Goal: Task Accomplishment & Management: Manage account settings

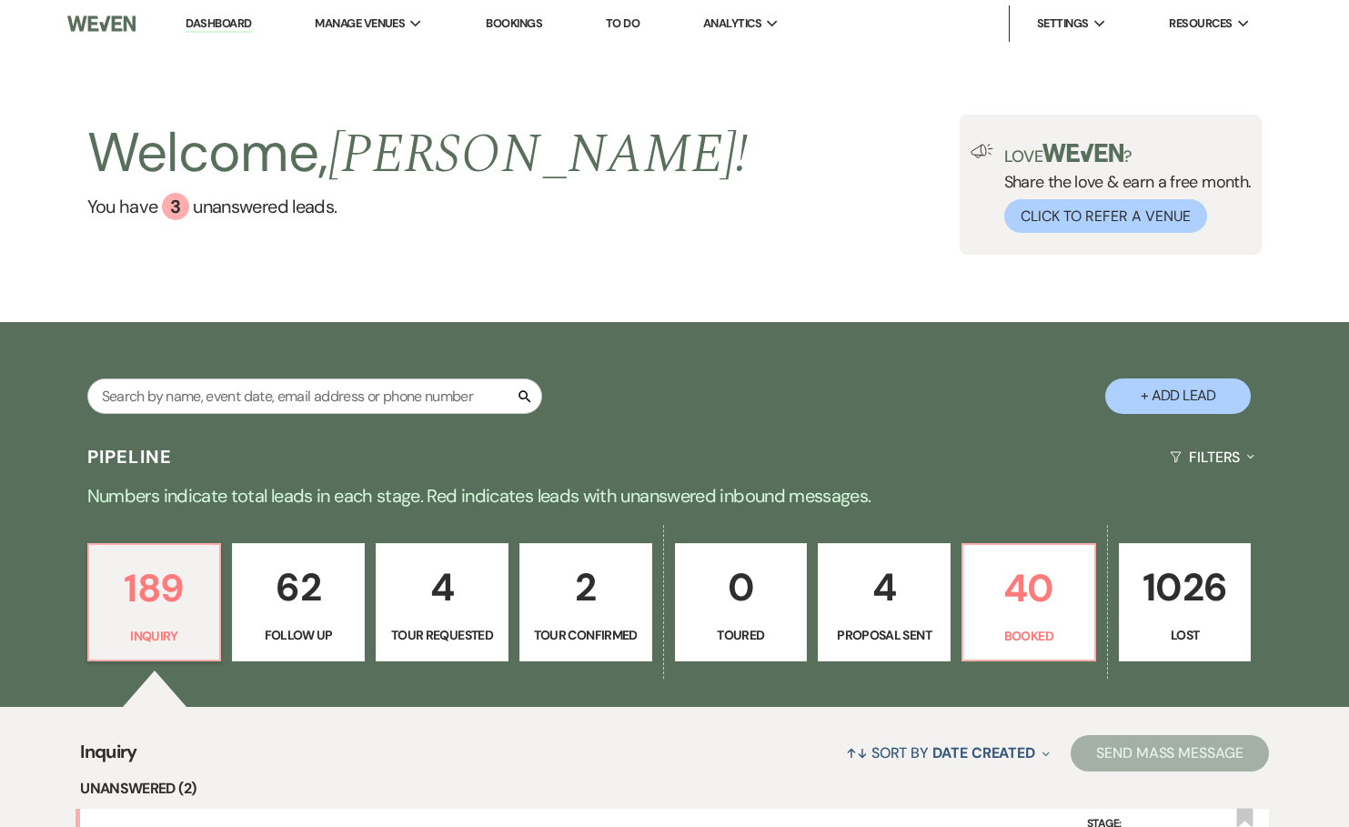
click at [507, 19] on link "Bookings" at bounding box center [514, 22] width 56 height 15
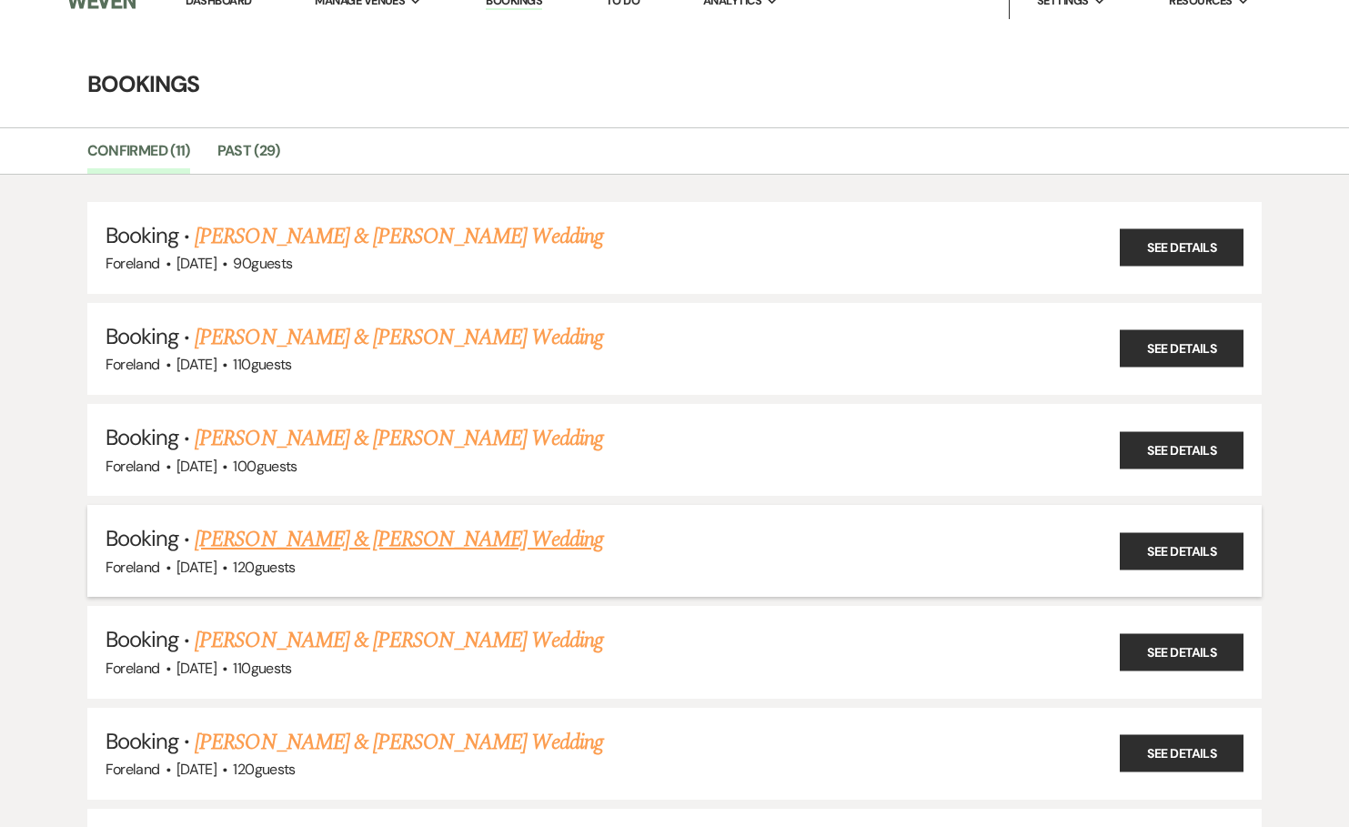
scroll to position [46, 0]
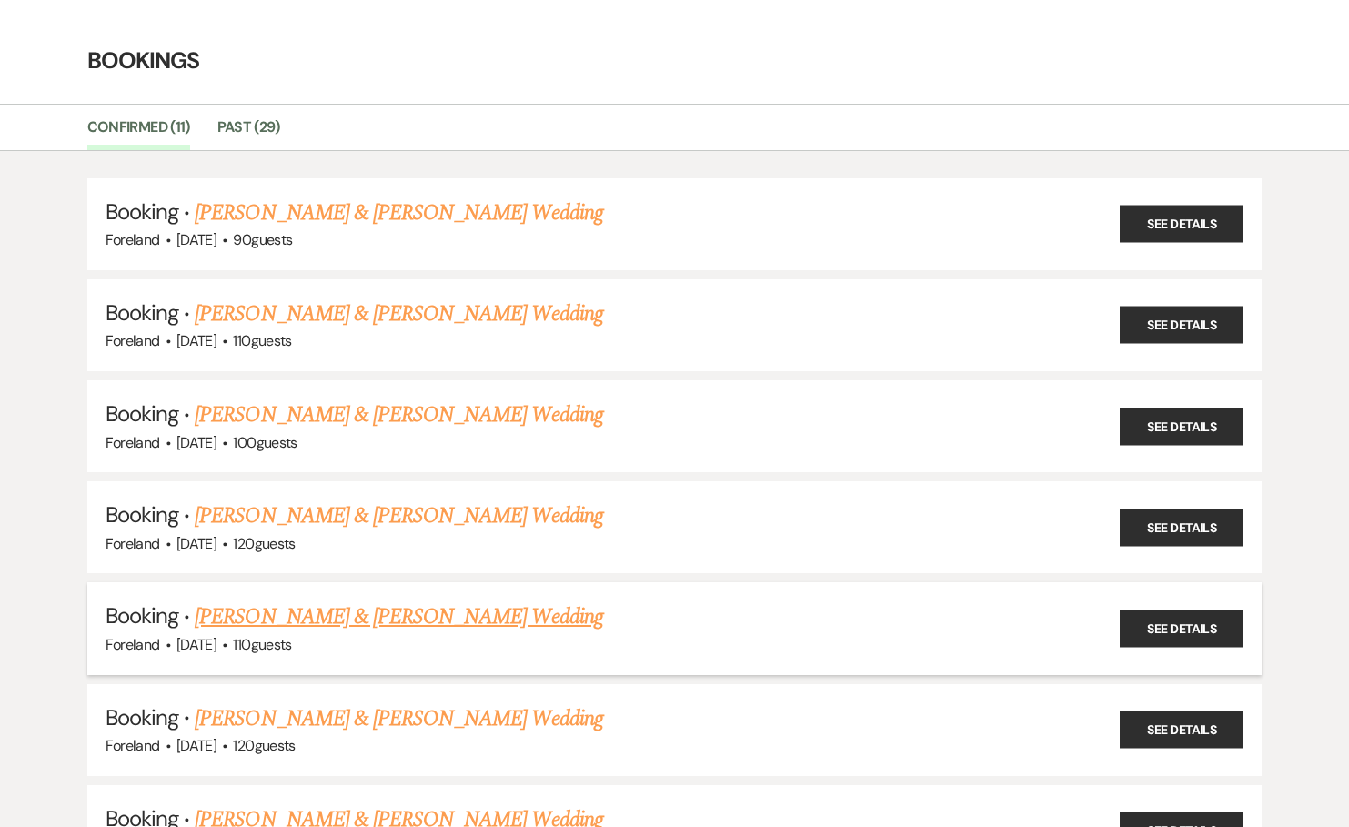
click at [399, 613] on link "[PERSON_NAME] & [PERSON_NAME] Wedding" at bounding box center [399, 617] width 408 height 33
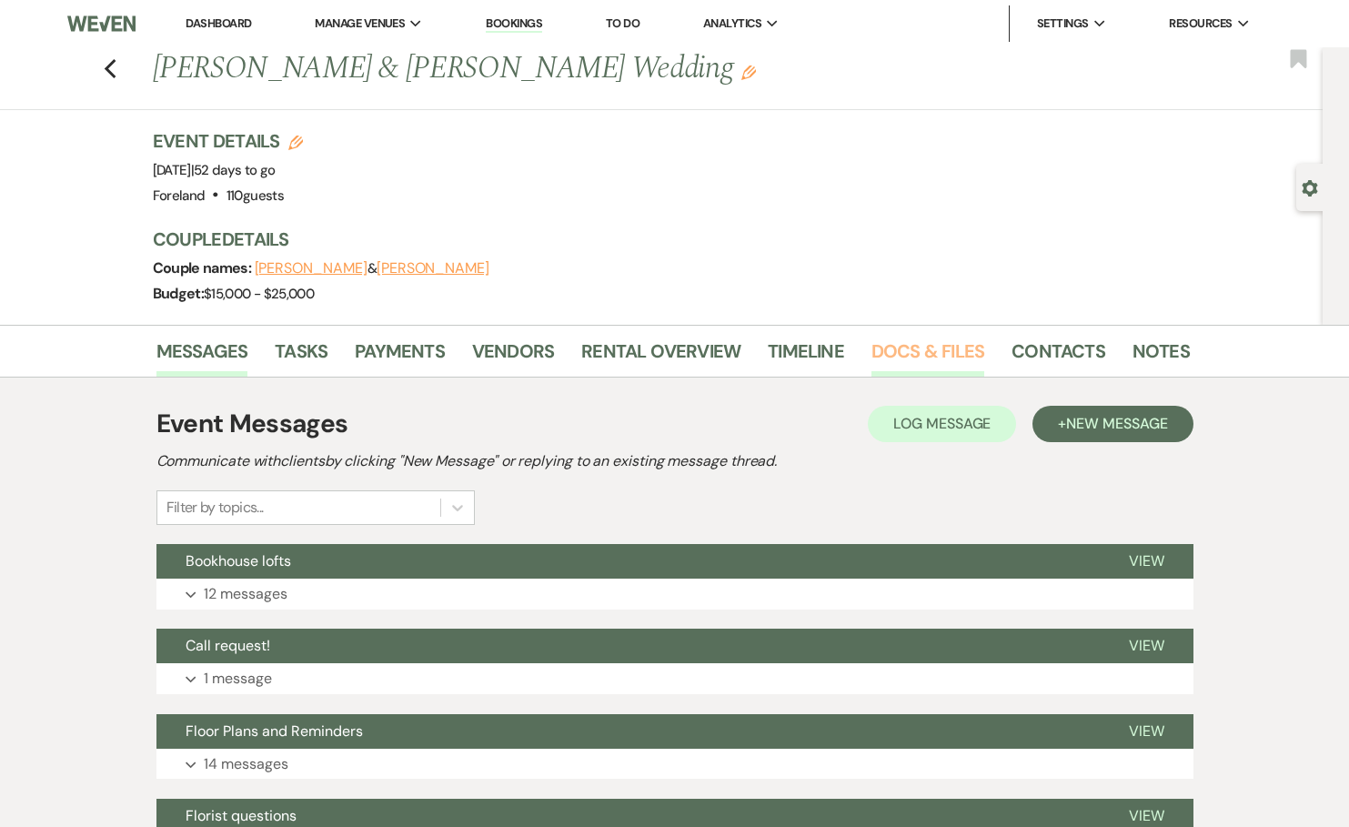
click at [929, 352] on link "Docs & Files" at bounding box center [928, 357] width 113 height 40
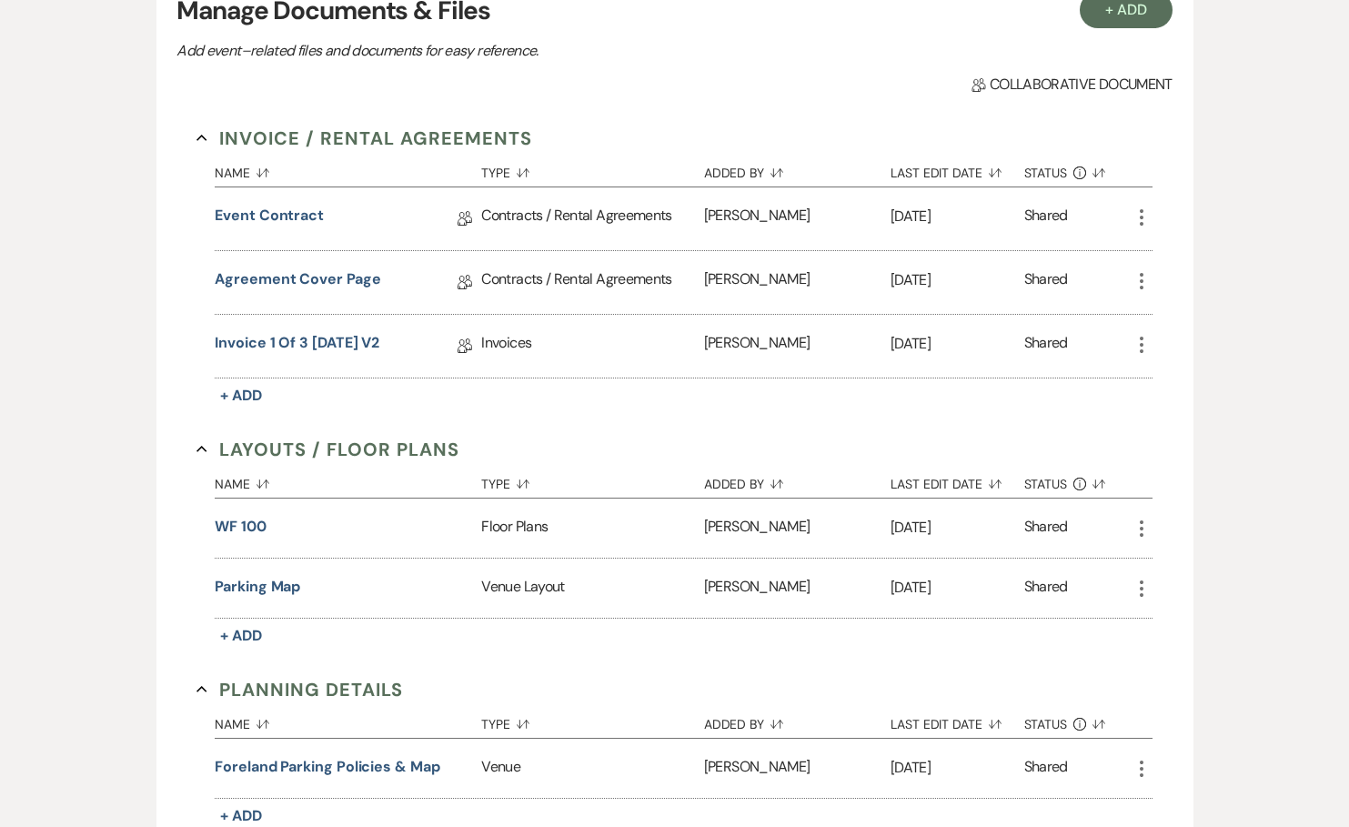
scroll to position [352, 0]
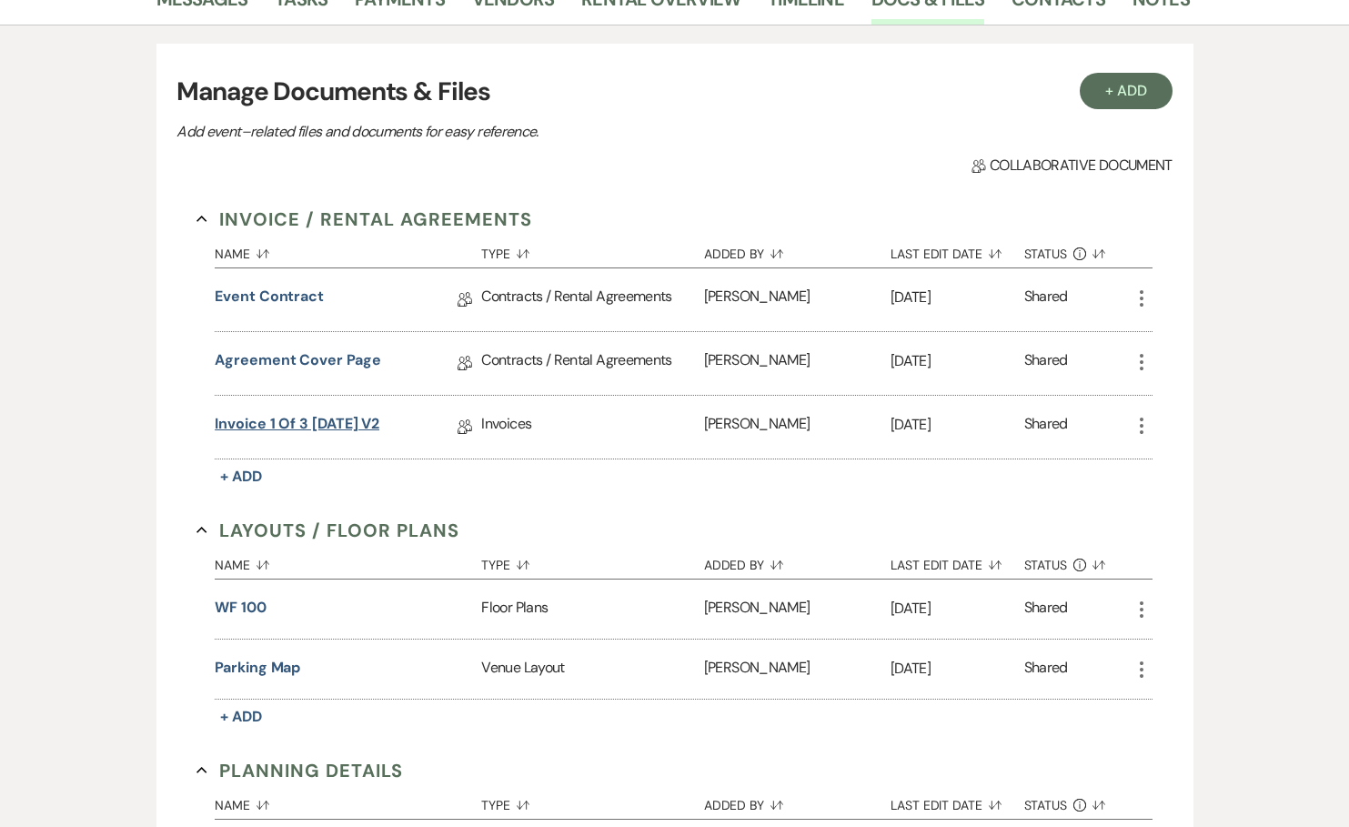
click at [362, 413] on link "Invoice 1 of 3 [DATE] V2" at bounding box center [297, 427] width 165 height 28
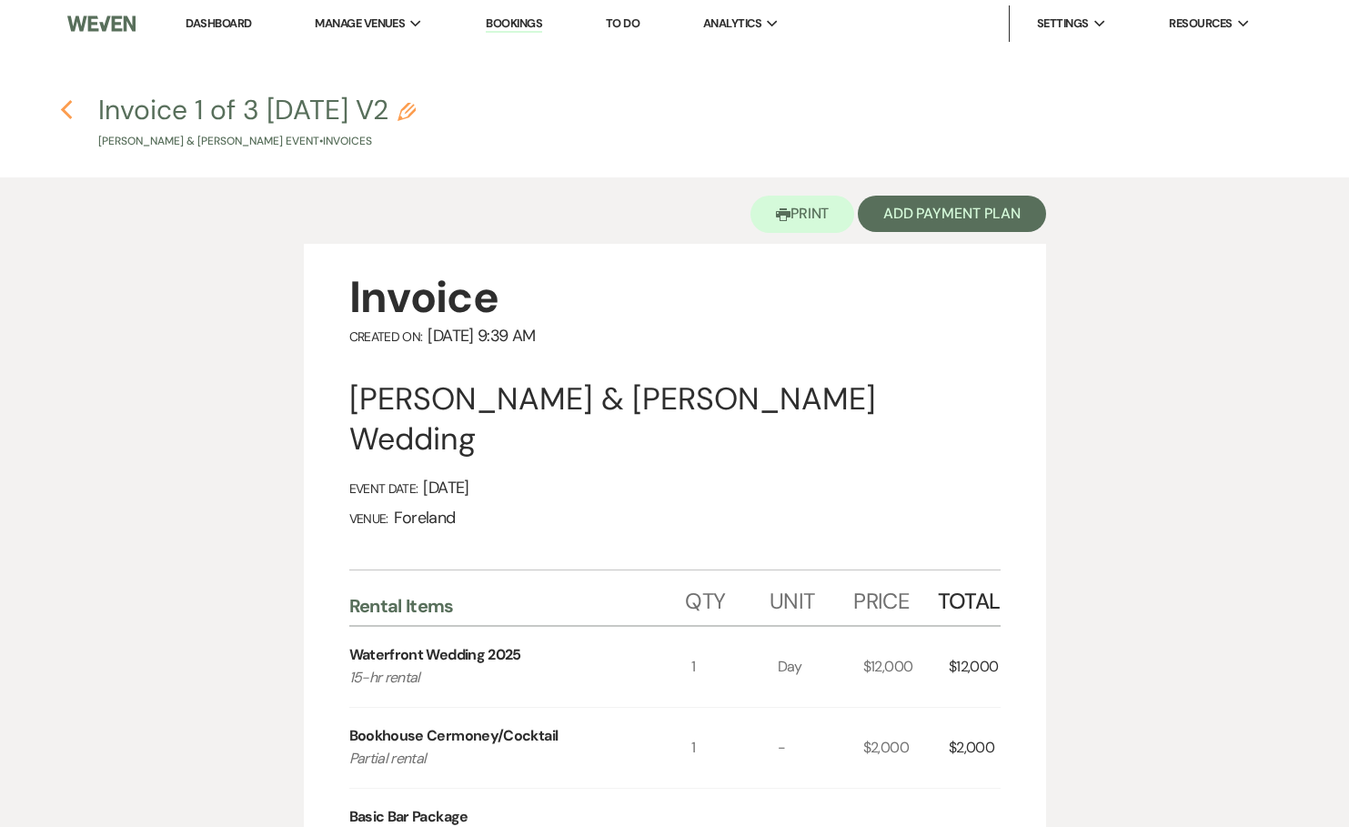
click at [67, 114] on use "button" at bounding box center [66, 110] width 12 height 20
